Goal: Information Seeking & Learning: Learn about a topic

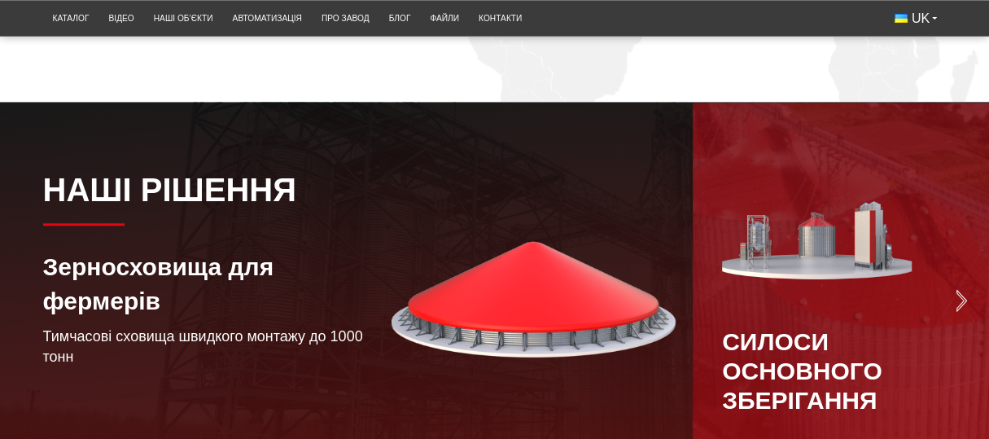
scroll to position [977, 0]
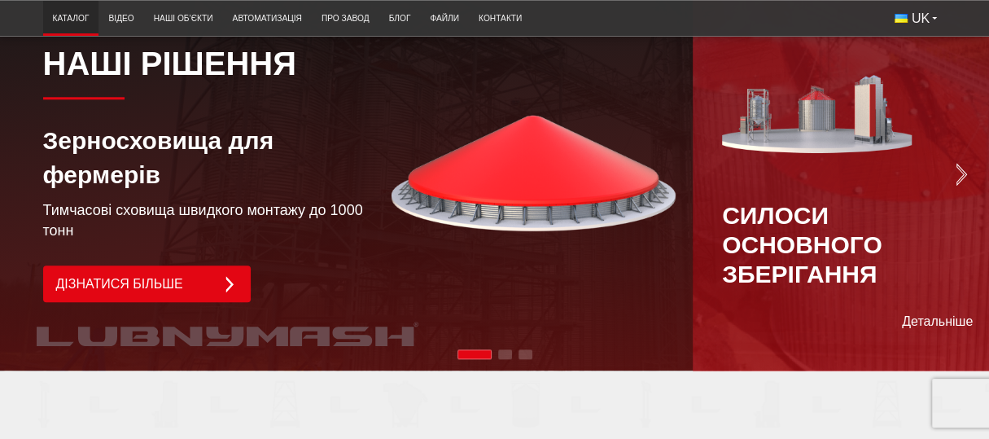
click at [68, 17] on link "Каталог" at bounding box center [71, 18] width 56 height 27
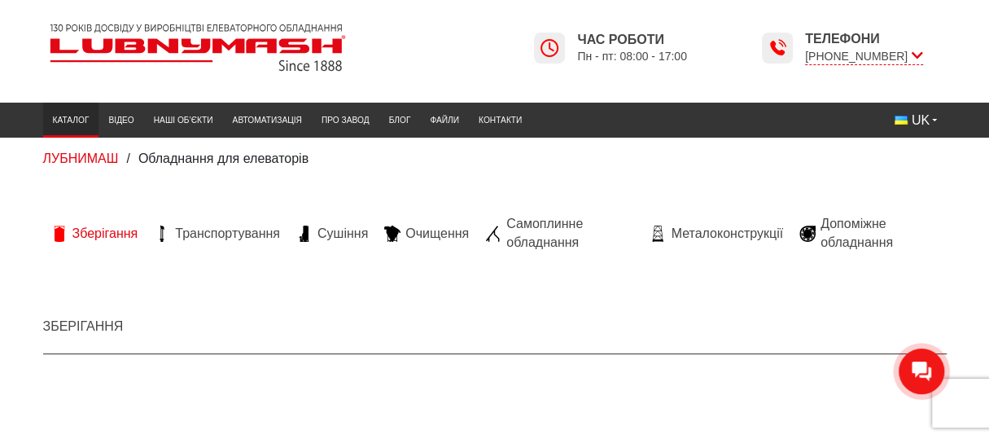
click at [106, 233] on span "Зберігання" at bounding box center [105, 234] width 66 height 18
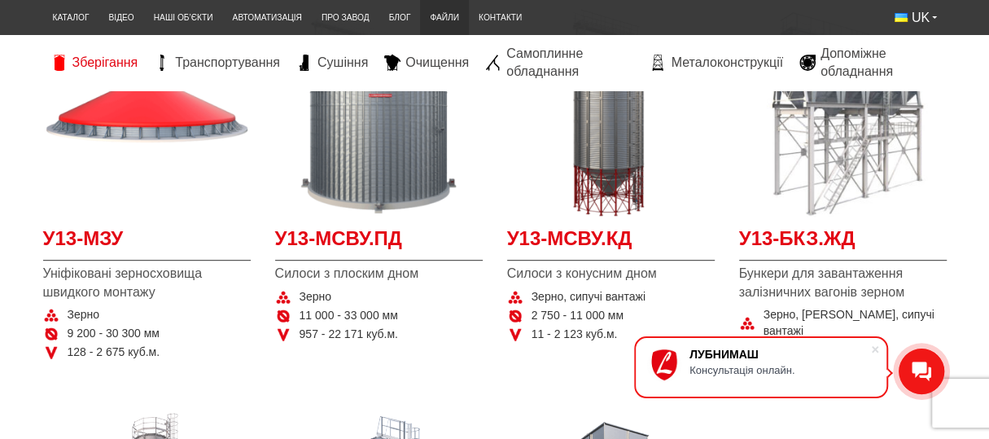
scroll to position [406, 0]
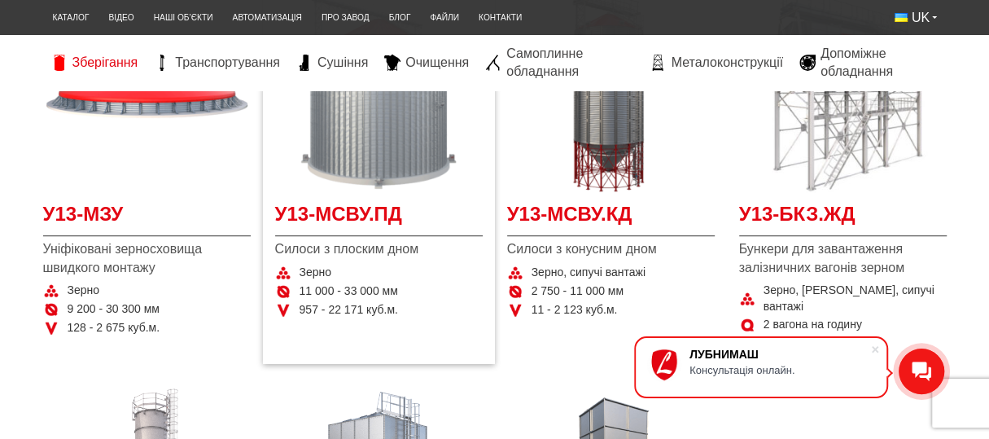
click at [390, 140] on img at bounding box center [379, 89] width 208 height 208
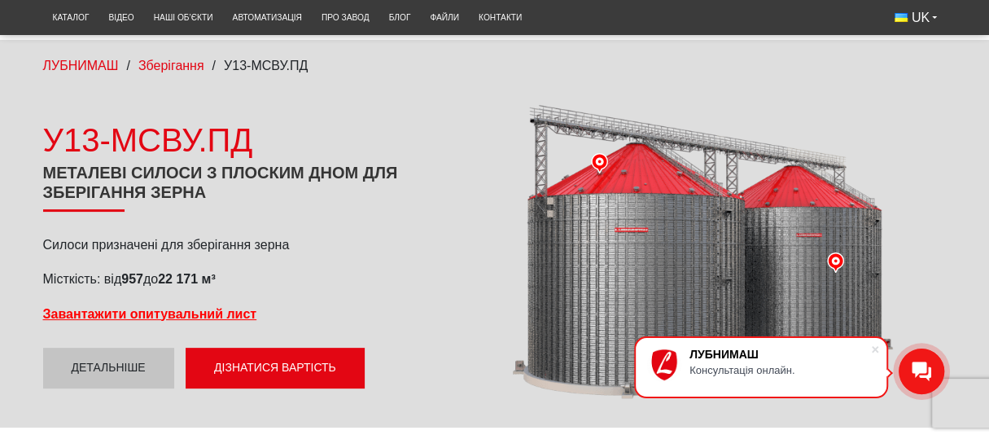
scroll to position [244, 0]
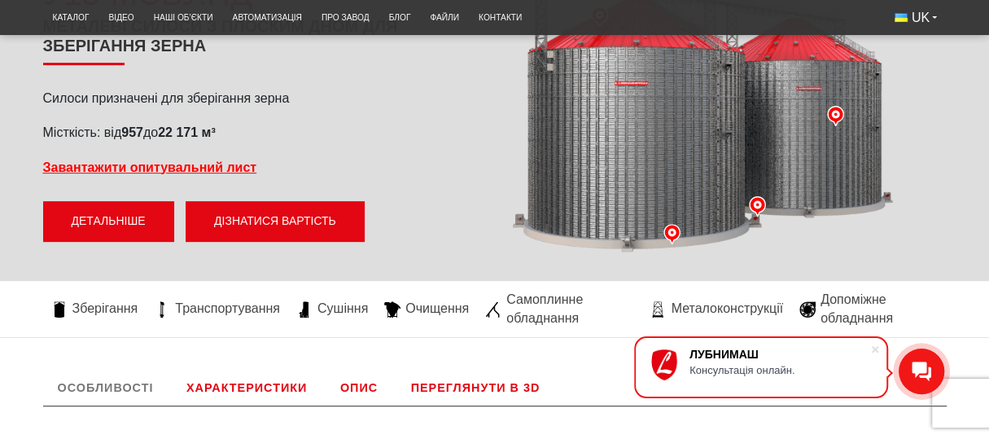
click at [104, 218] on link "Детальніше" at bounding box center [108, 221] width 131 height 41
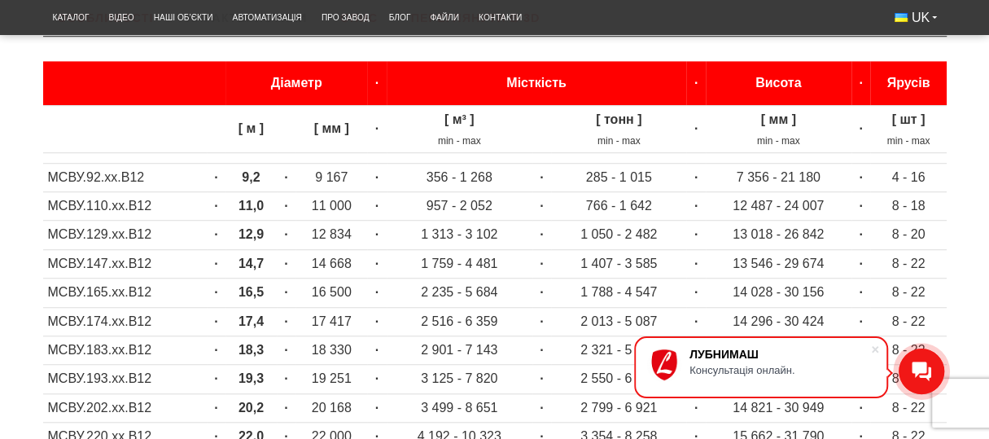
scroll to position [638, 0]
